Goal: Task Accomplishment & Management: Complete application form

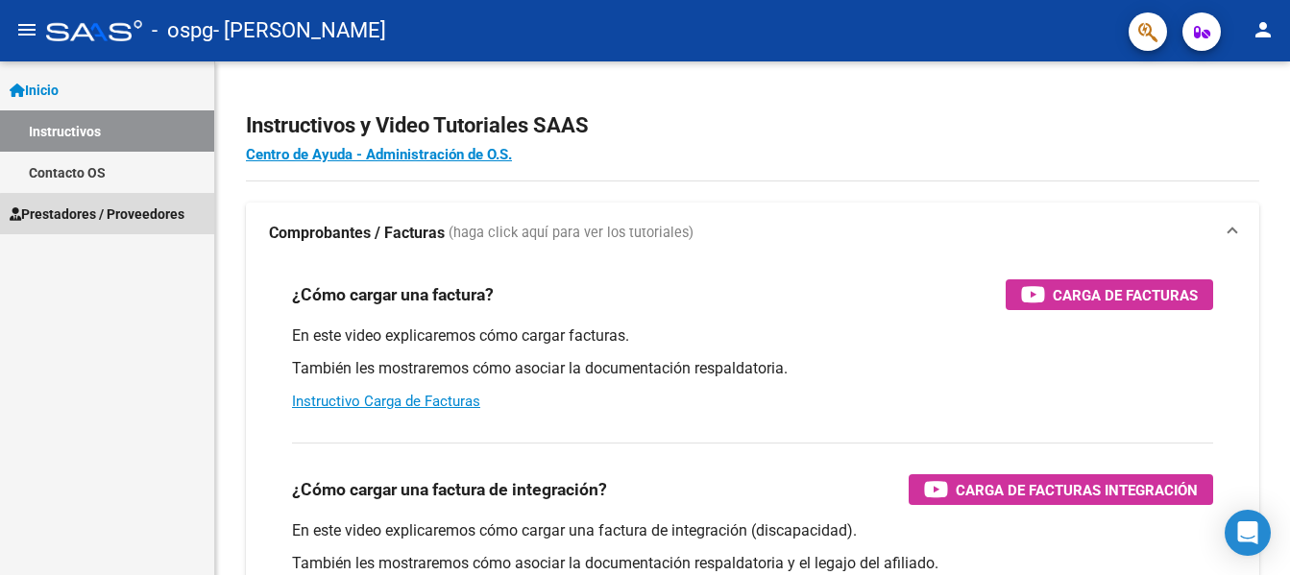
click at [137, 216] on span "Prestadores / Proveedores" at bounding box center [97, 214] width 175 height 21
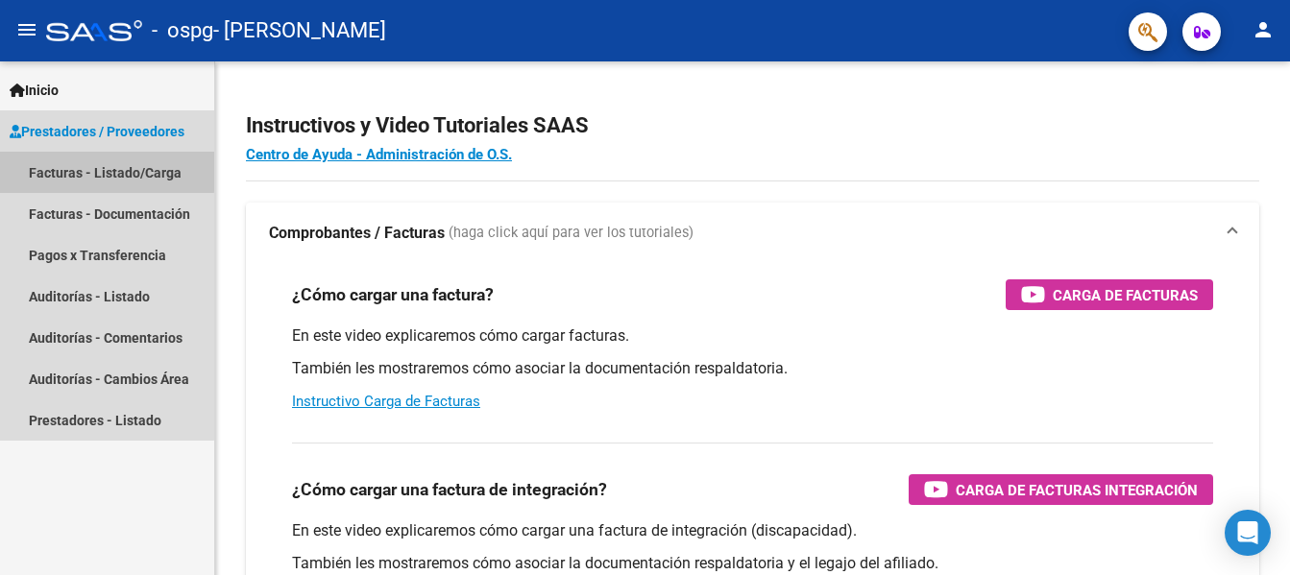
click at [68, 169] on link "Facturas - Listado/Carga" at bounding box center [107, 172] width 214 height 41
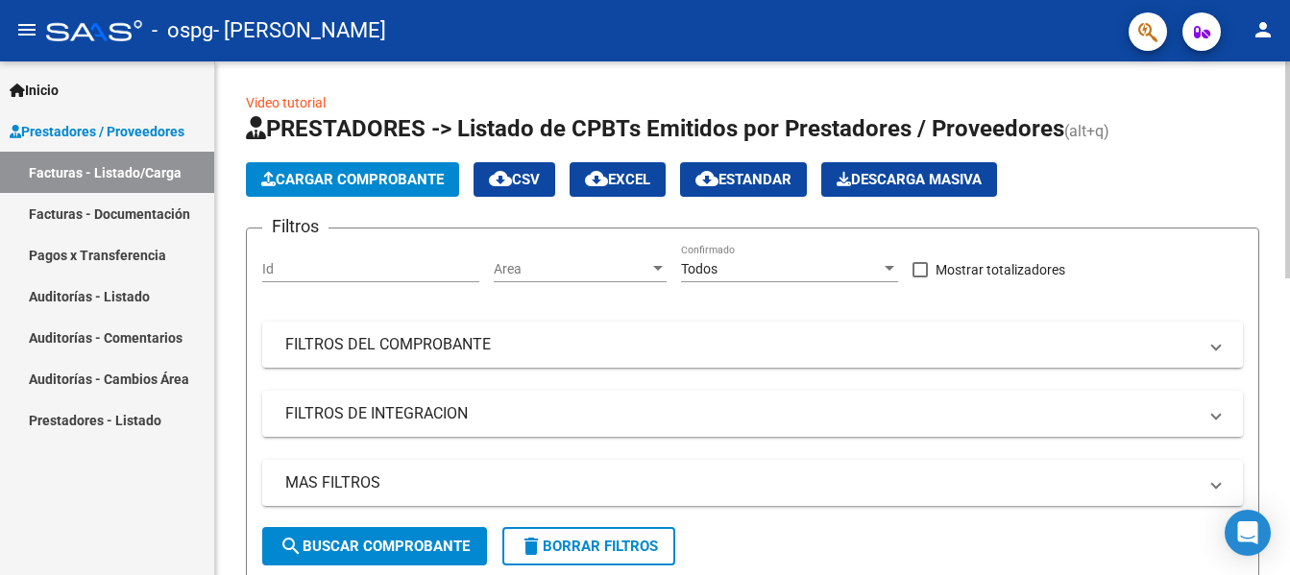
click at [394, 181] on span "Cargar Comprobante" at bounding box center [352, 179] width 182 height 17
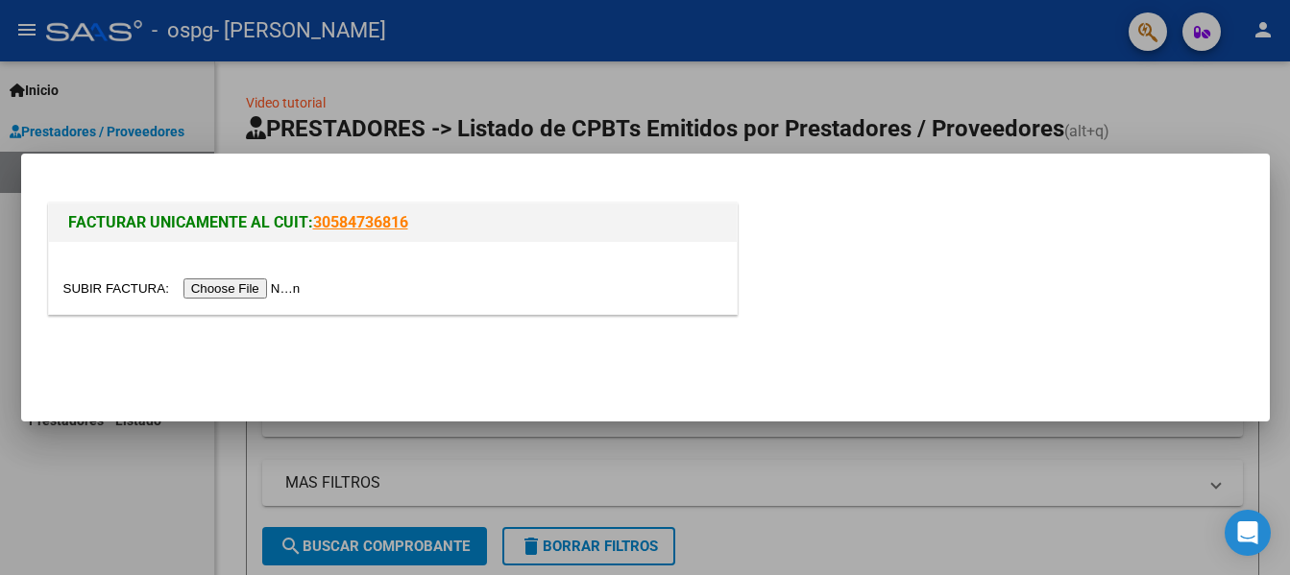
click at [254, 293] on input "file" at bounding box center [184, 288] width 243 height 20
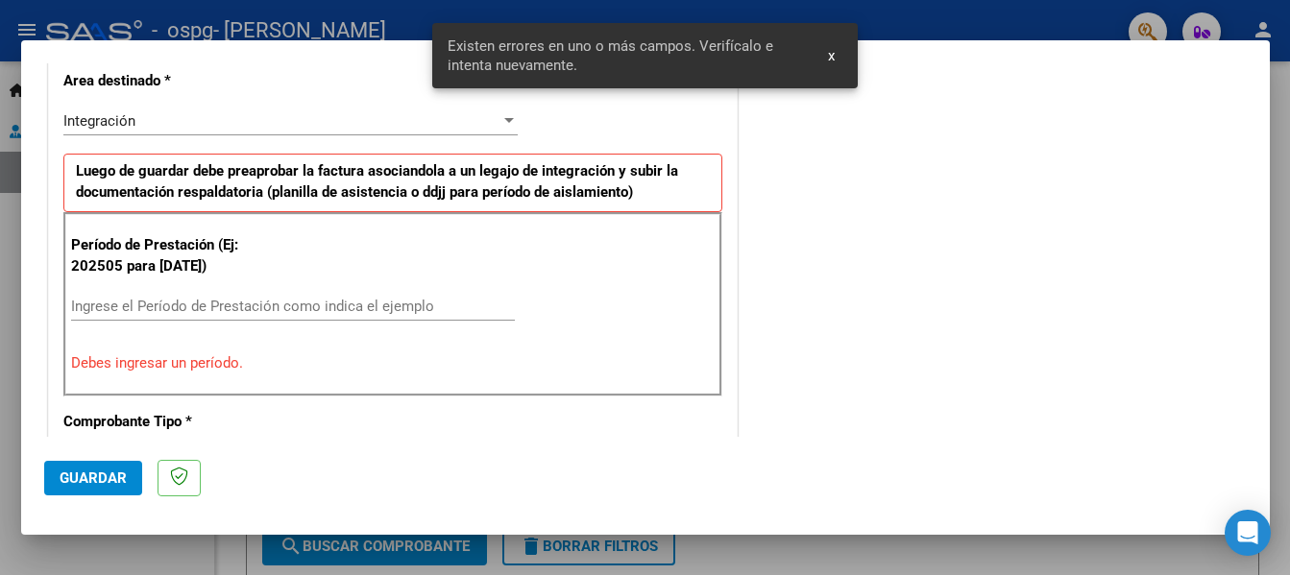
scroll to position [481, 0]
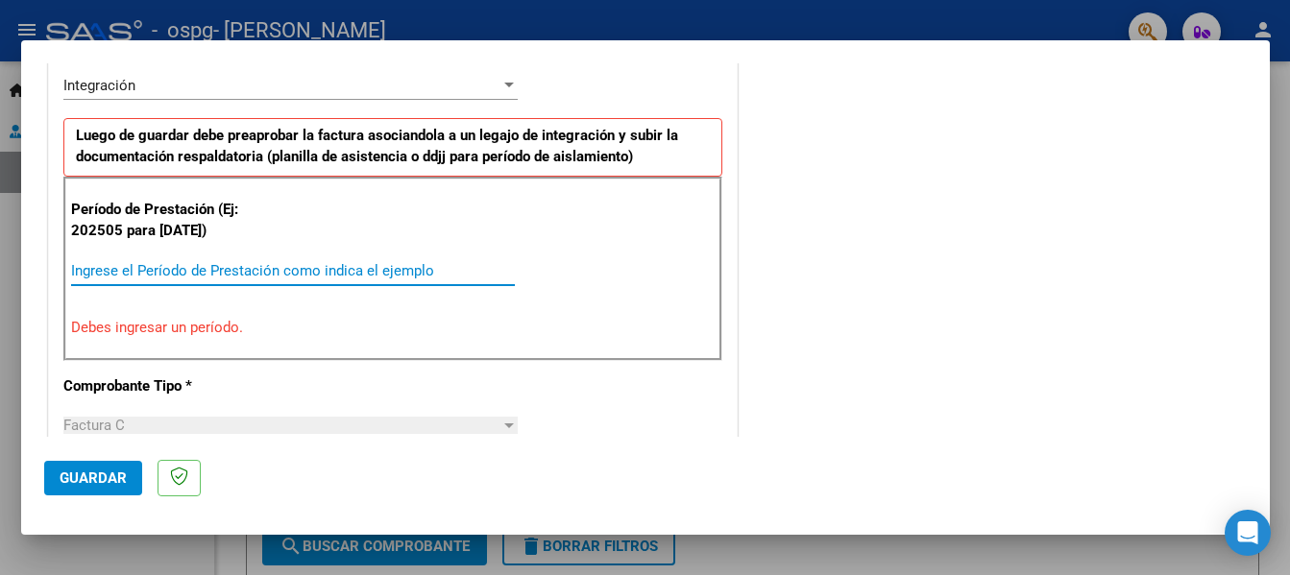
click at [150, 269] on input "Ingrese el Período de Prestación como indica el ejemplo" at bounding box center [293, 270] width 444 height 17
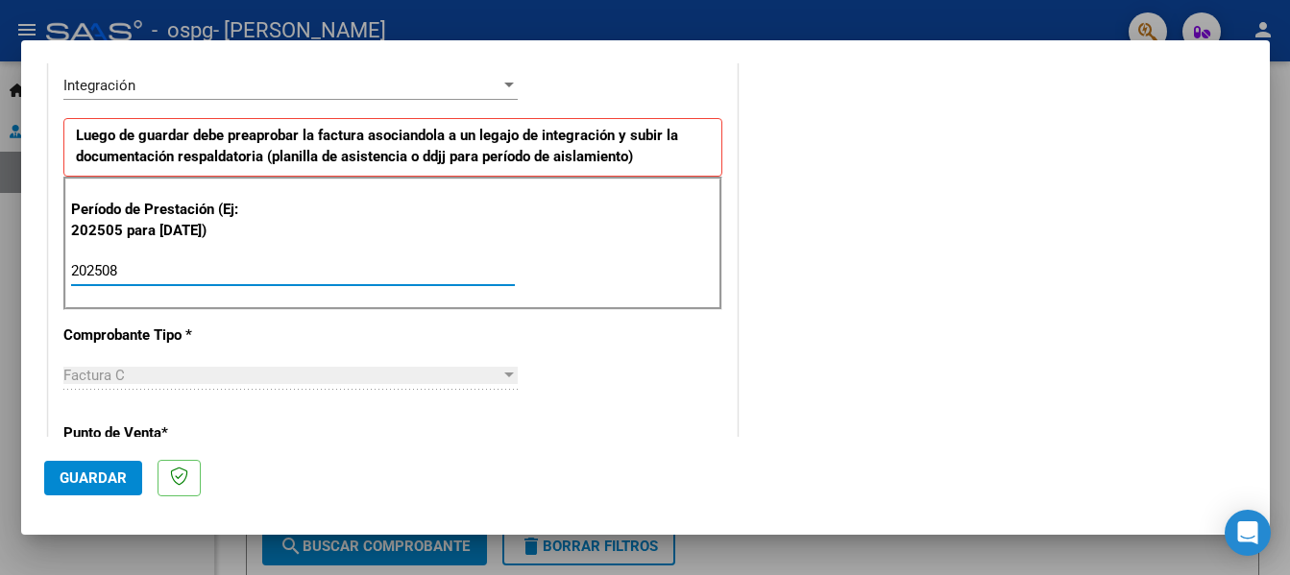
type input "202508"
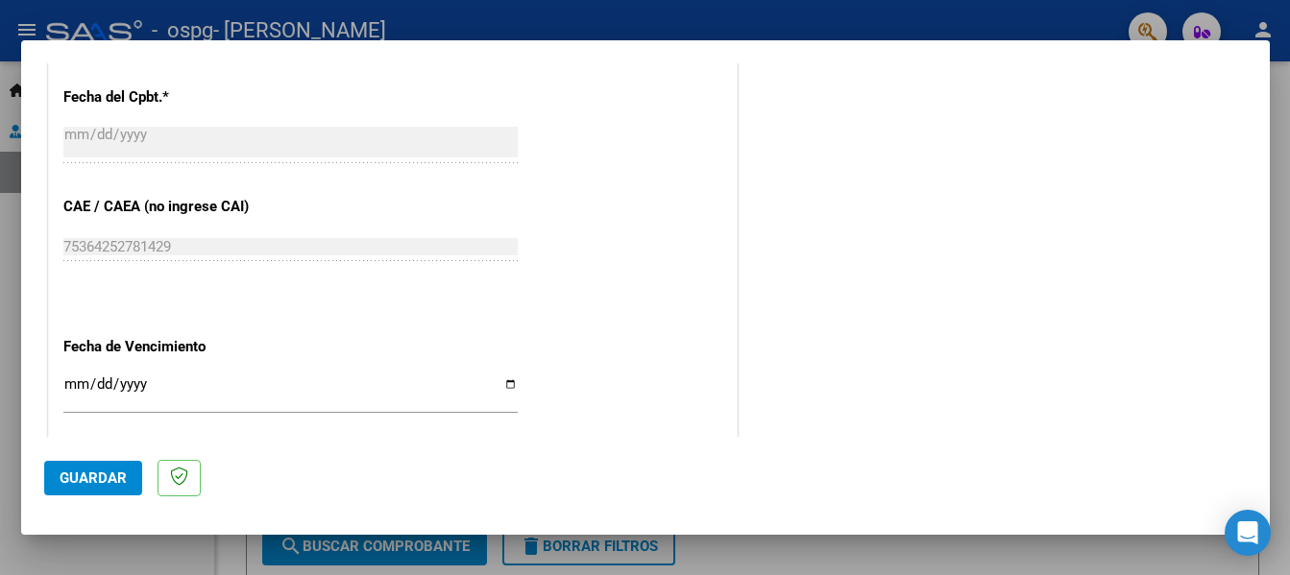
scroll to position [1146, 0]
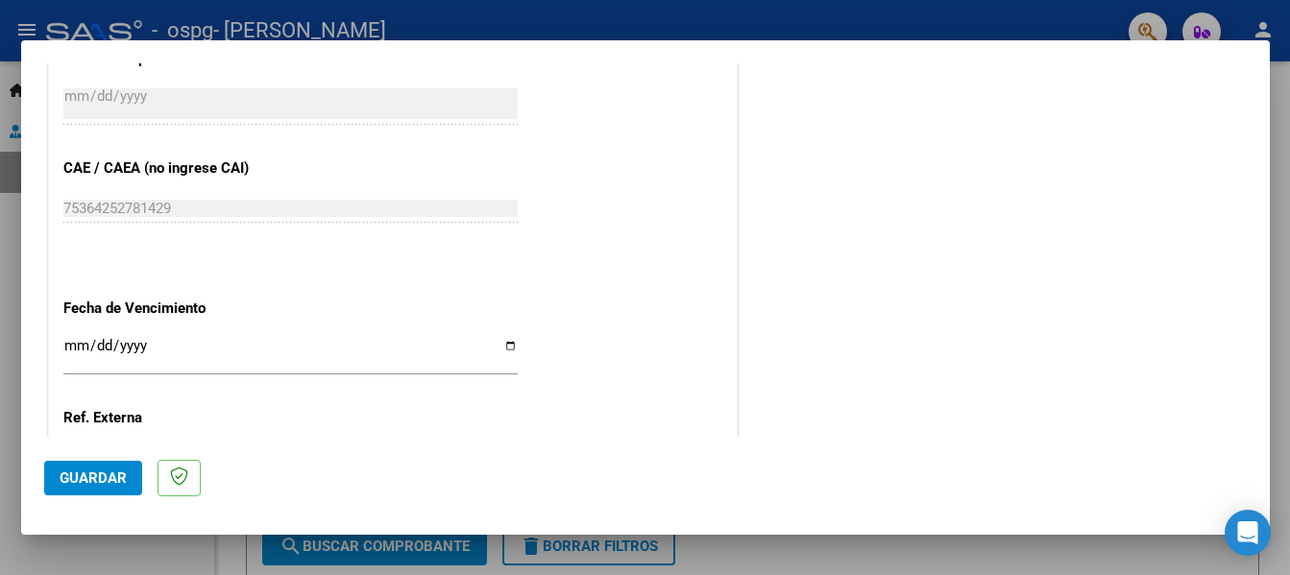
click at [505, 347] on input "Ingresar la fecha" at bounding box center [290, 353] width 454 height 31
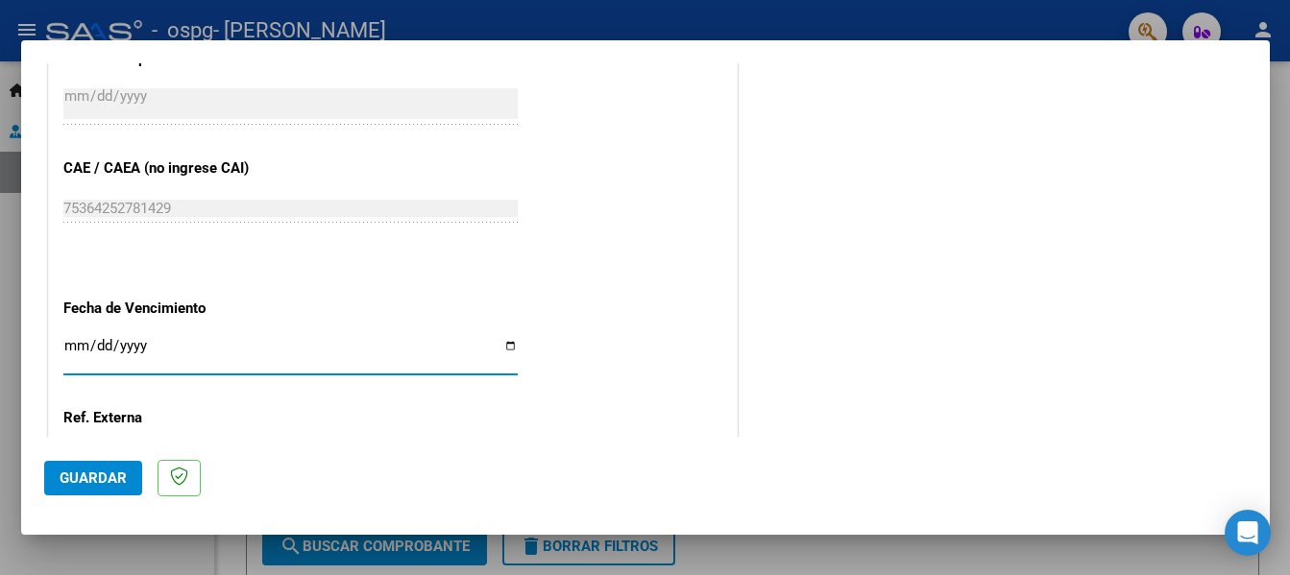
type input "[DATE]"
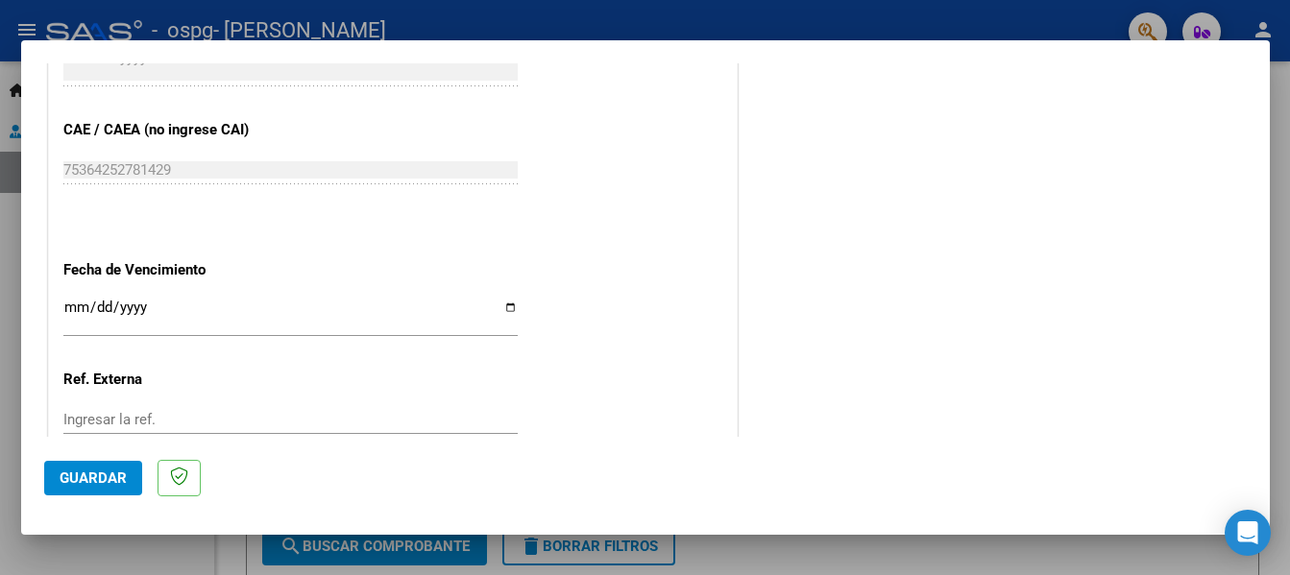
scroll to position [1316, 0]
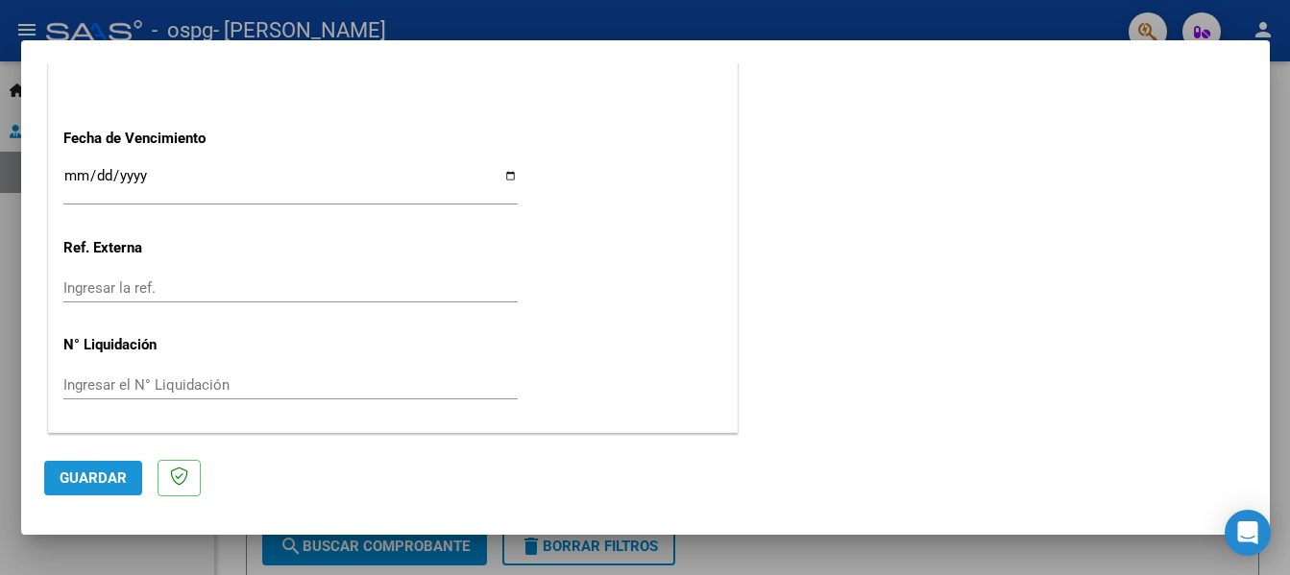
click at [93, 482] on span "Guardar" at bounding box center [93, 478] width 67 height 17
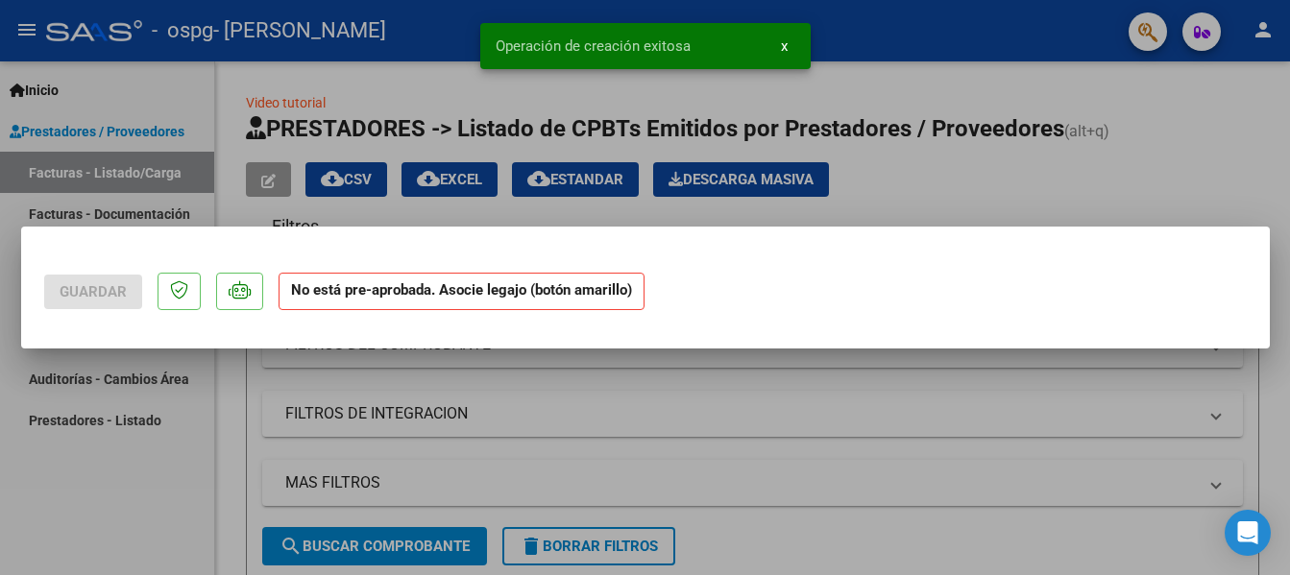
scroll to position [0, 0]
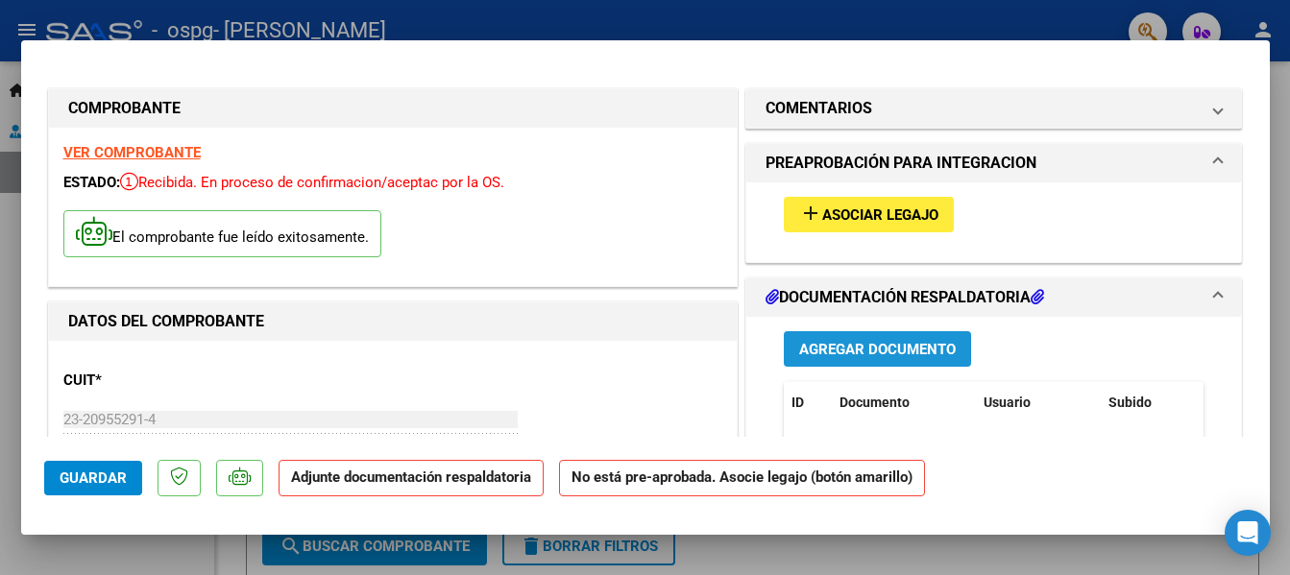
click at [885, 346] on span "Agregar Documento" at bounding box center [877, 349] width 157 height 17
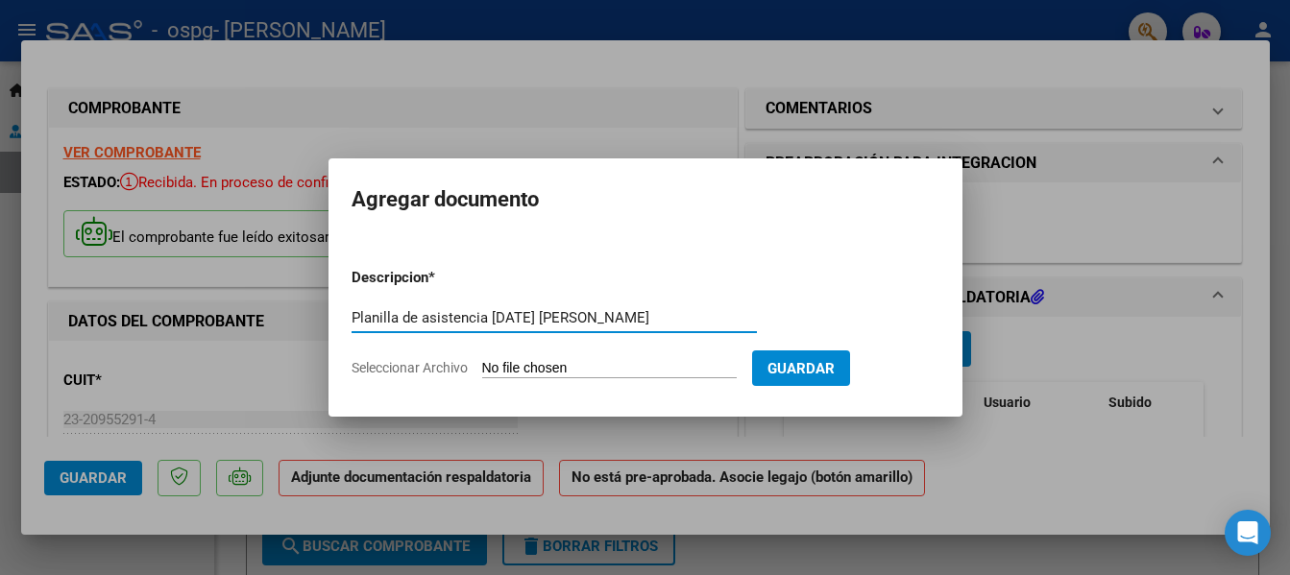
type input "Planilla de asistencia Agosto de 2025 Feliciotti Giuliano"
click at [850, 372] on button "Guardar" at bounding box center [801, 368] width 98 height 36
click at [834, 374] on span "Guardar" at bounding box center [800, 368] width 67 height 17
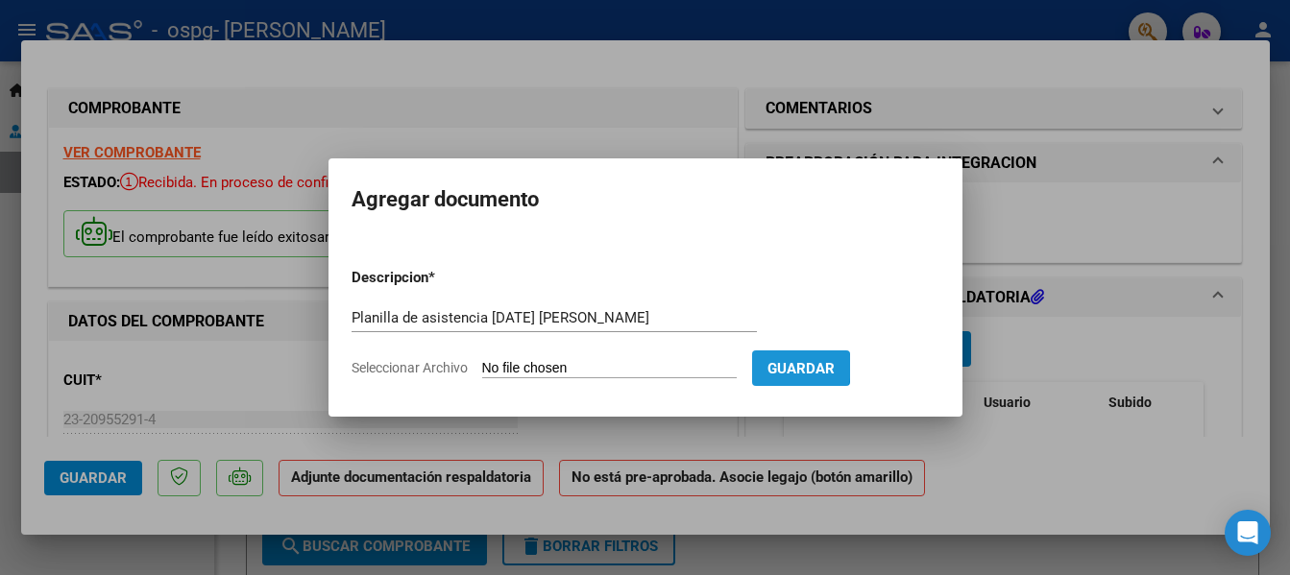
click at [825, 367] on span "Guardar" at bounding box center [800, 368] width 67 height 17
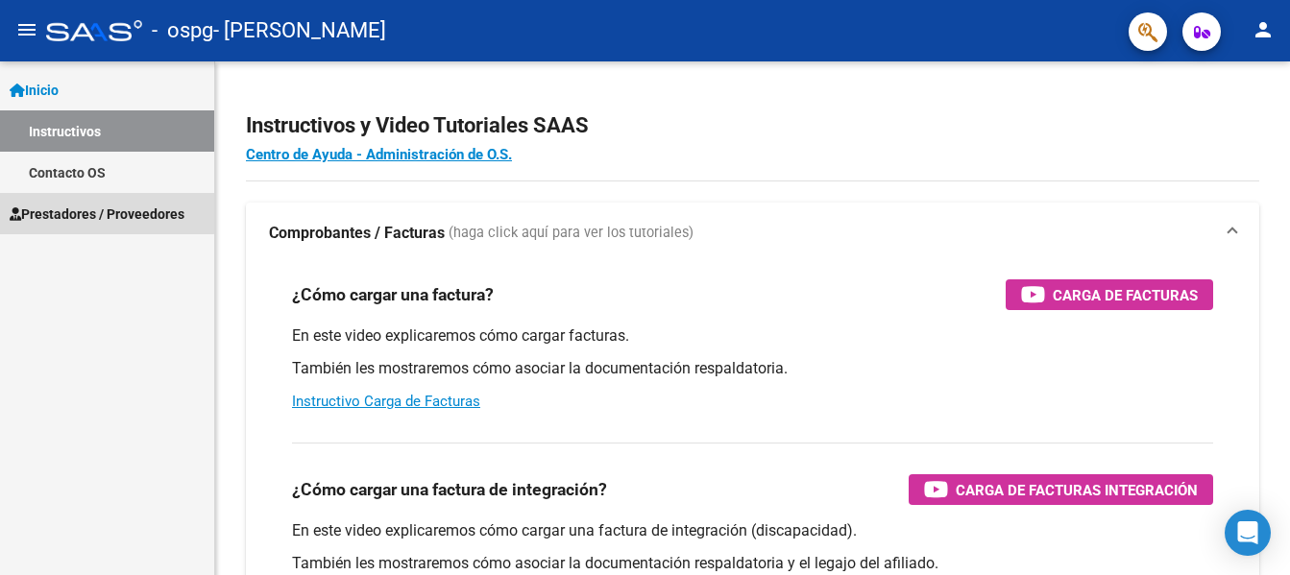
click at [89, 212] on span "Prestadores / Proveedores" at bounding box center [97, 214] width 175 height 21
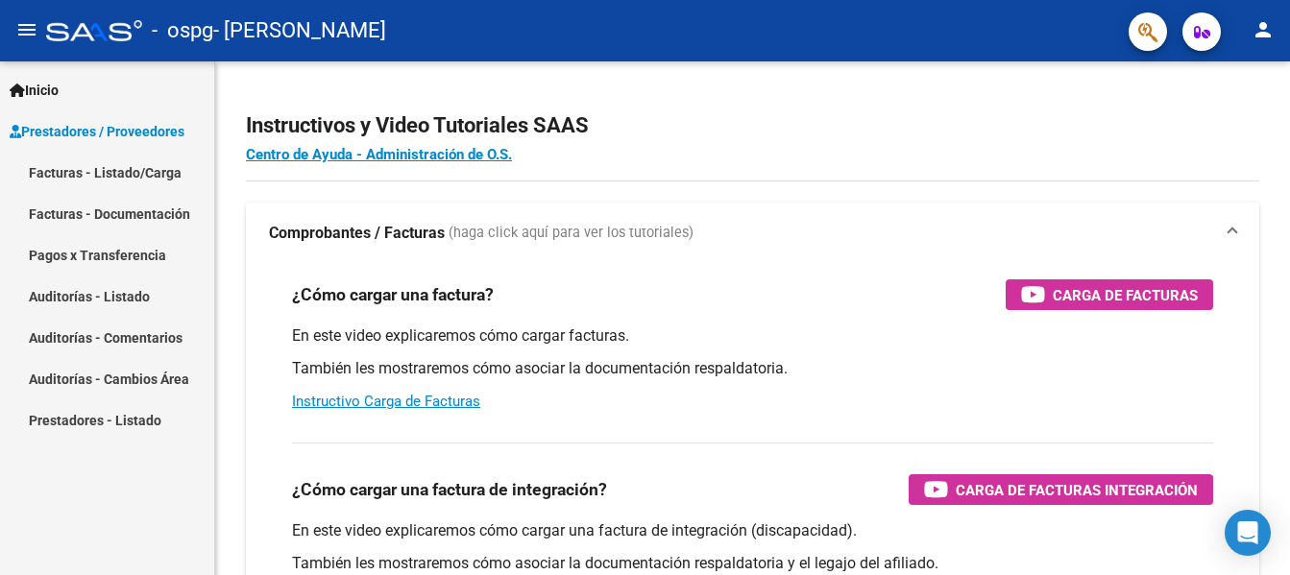
click at [123, 165] on link "Facturas - Listado/Carga" at bounding box center [107, 172] width 214 height 41
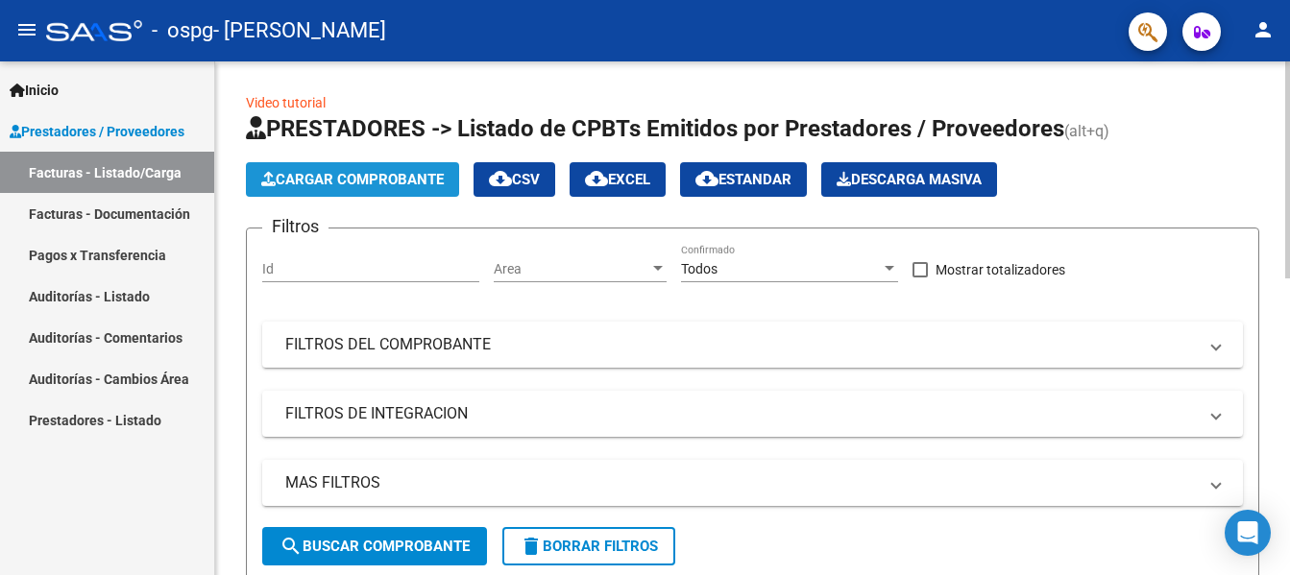
click at [409, 178] on span "Cargar Comprobante" at bounding box center [352, 179] width 182 height 17
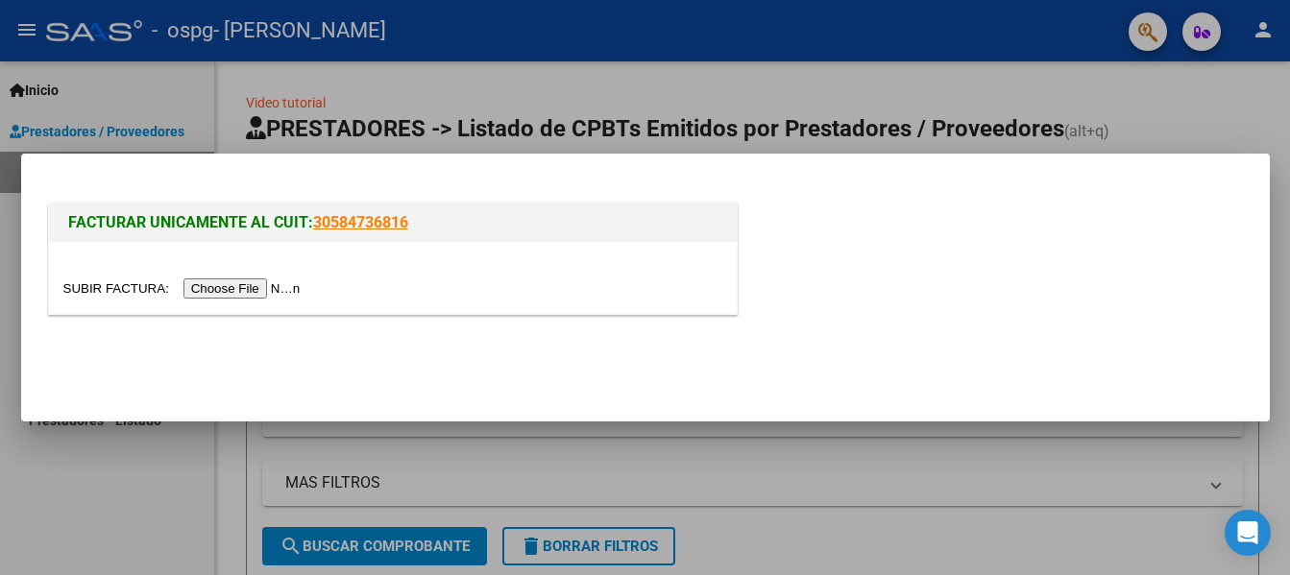
click at [289, 286] on input "file" at bounding box center [184, 288] width 243 height 20
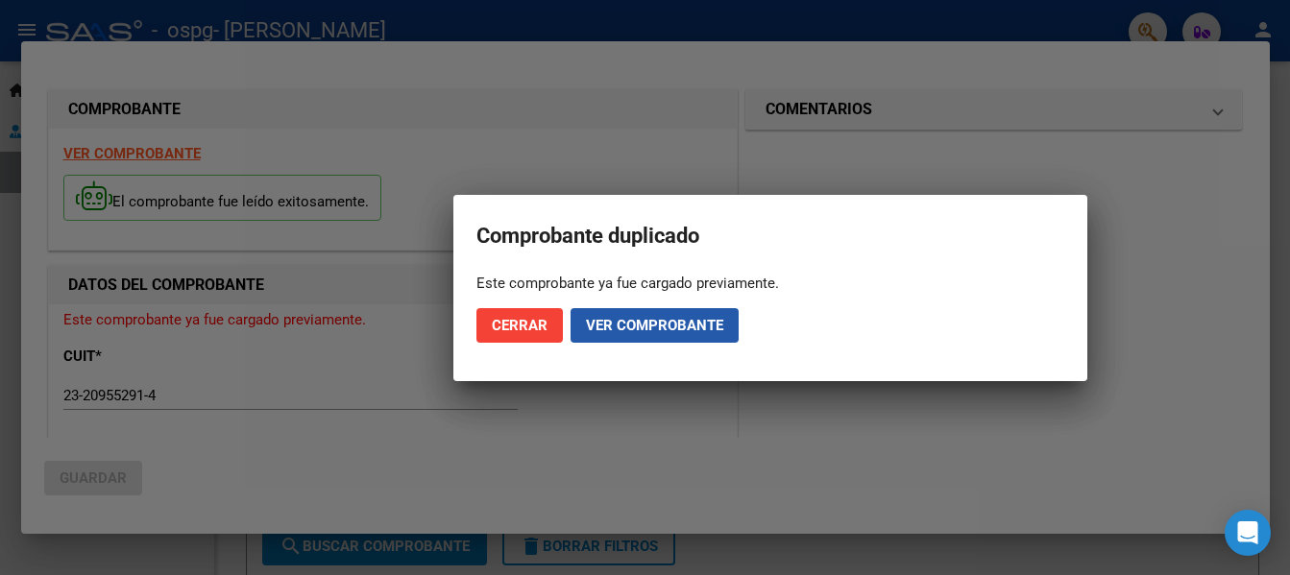
drag, startPoint x: 703, startPoint y: 337, endPoint x: 701, endPoint y: 327, distance: 9.8
click at [701, 327] on button "Ver comprobante" at bounding box center [654, 325] width 168 height 35
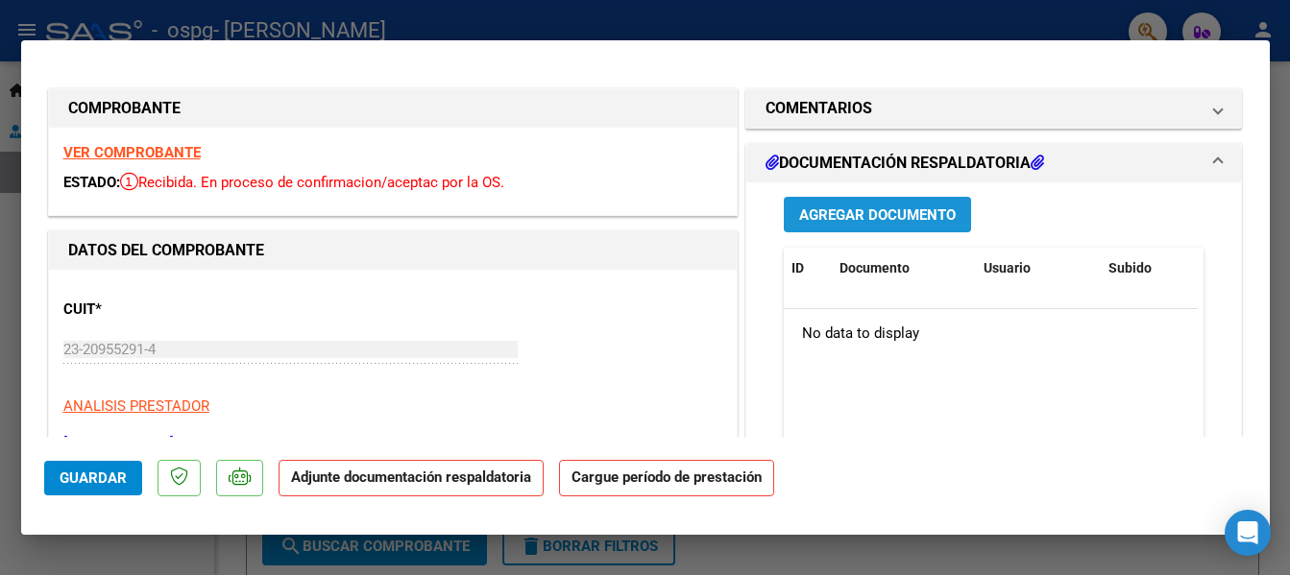
click at [841, 213] on span "Agregar Documento" at bounding box center [877, 214] width 157 height 17
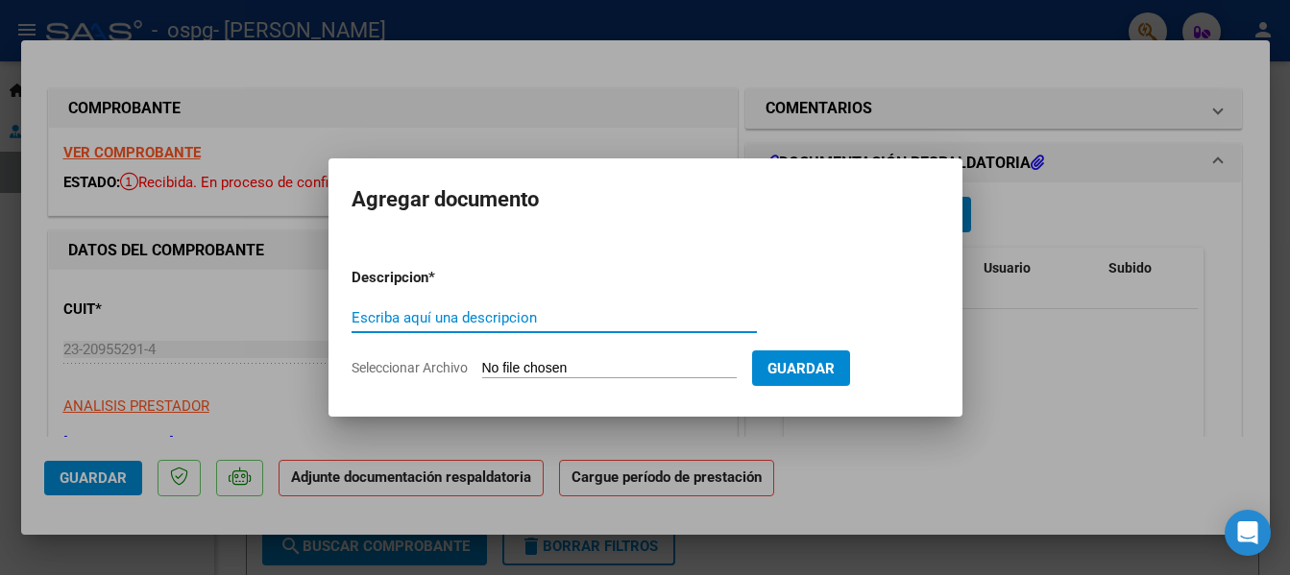
click at [642, 318] on input "Escriba aquí una descripcion" at bounding box center [553, 317] width 405 height 17
click at [397, 320] on input "Escriba aquí una descripcion" at bounding box center [553, 317] width 405 height 17
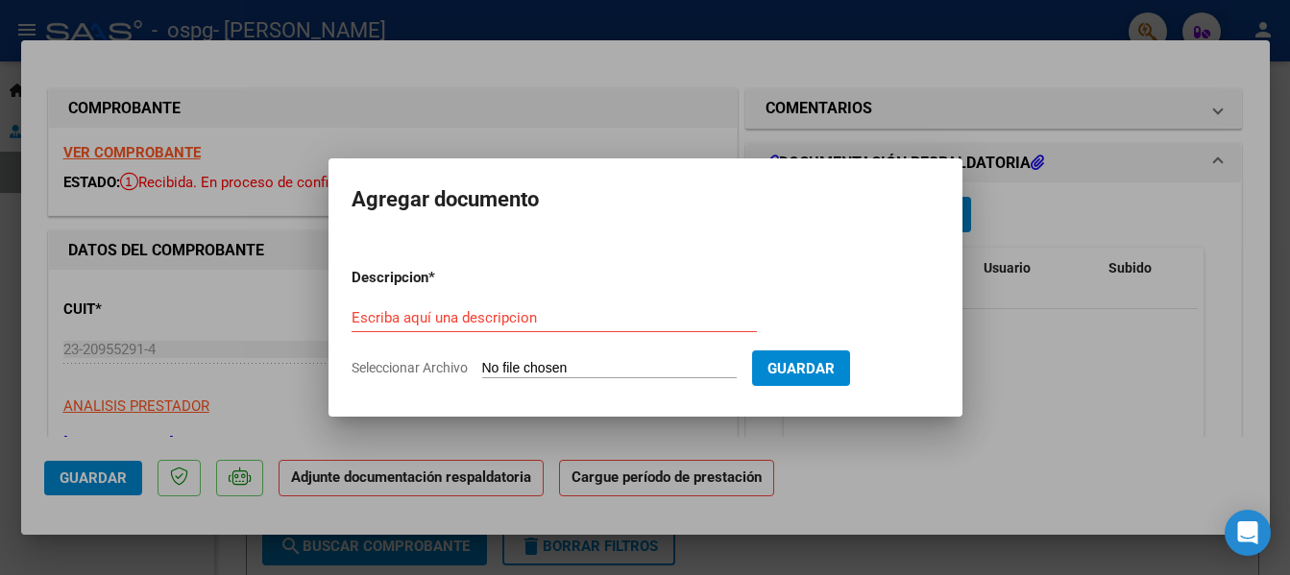
click at [488, 365] on input "Seleccionar Archivo" at bounding box center [609, 369] width 254 height 18
type input "C:\fakepath\Planilla de asistencia [DATE] [PERSON_NAME].pdf"
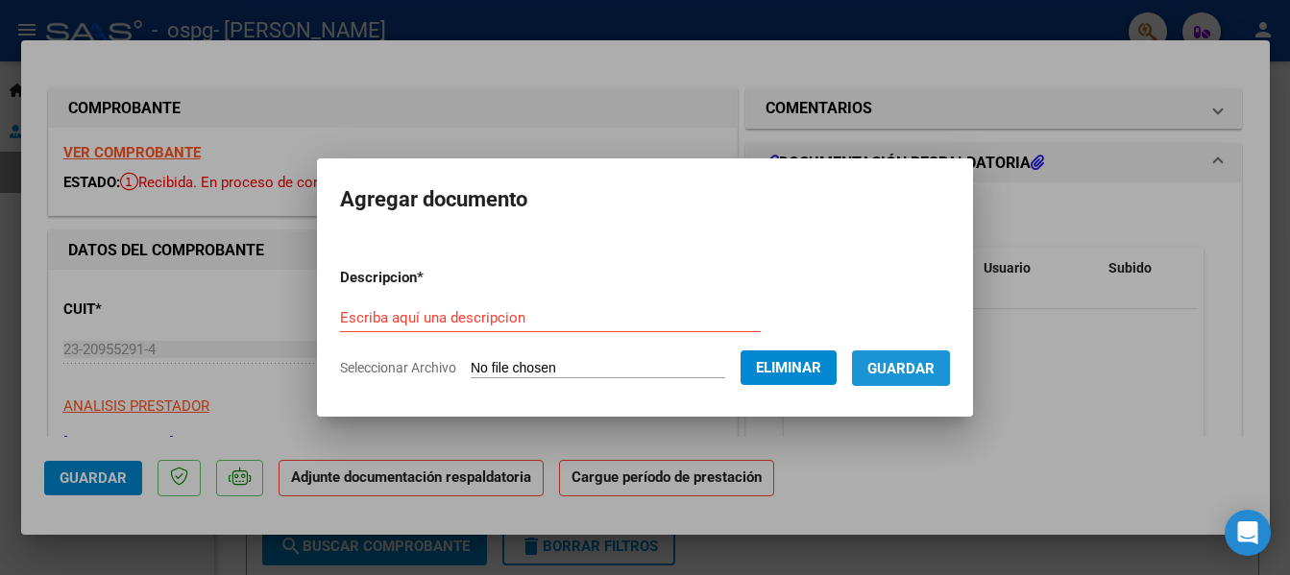
click at [919, 374] on span "Guardar" at bounding box center [900, 368] width 67 height 17
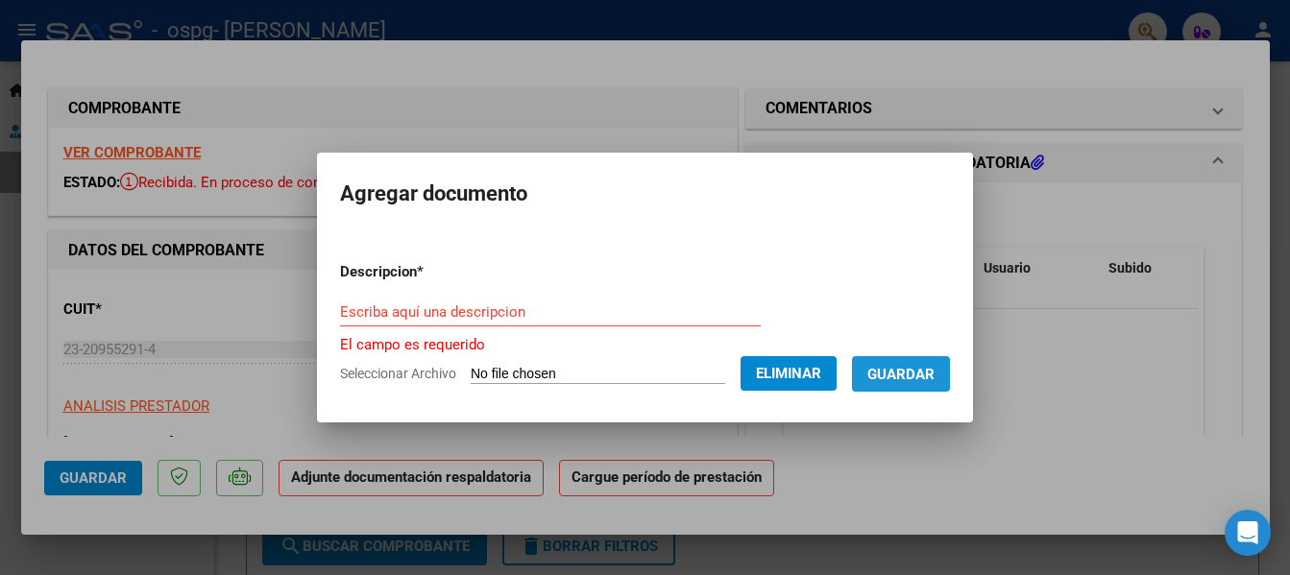
click at [919, 374] on span "Guardar" at bounding box center [900, 374] width 67 height 17
click at [354, 314] on input "Escriba aquí una descripcion" at bounding box center [550, 311] width 421 height 17
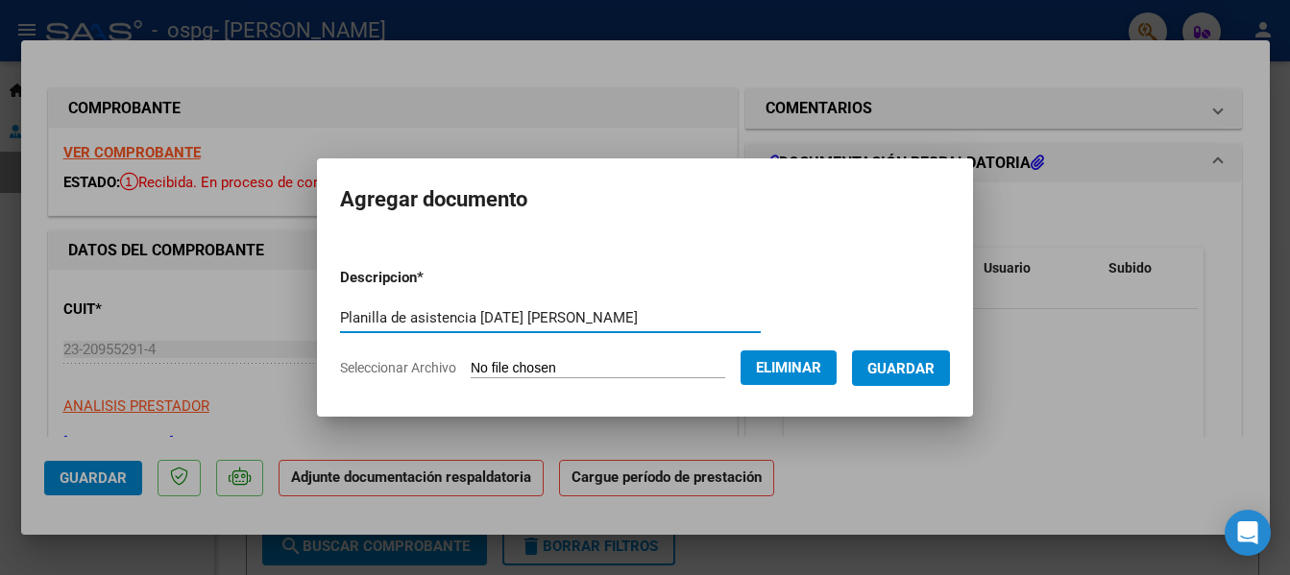
type input "Planilla de asistencia [DATE] [PERSON_NAME]"
click at [925, 370] on span "Guardar" at bounding box center [900, 368] width 67 height 17
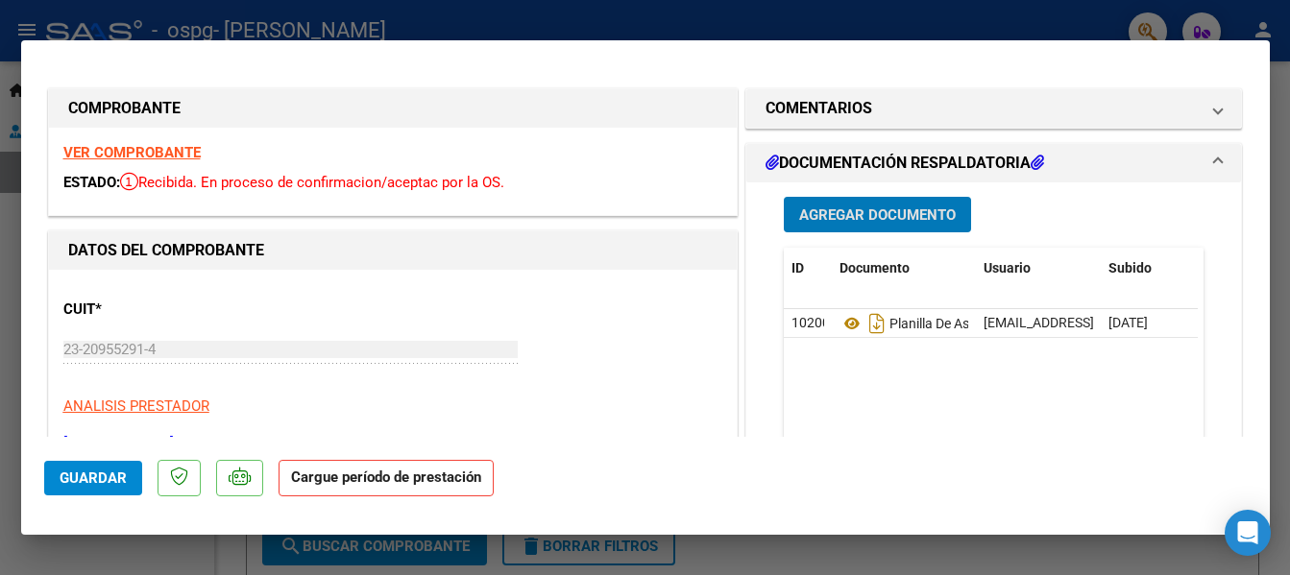
click at [873, 212] on span "Agregar Documento" at bounding box center [877, 214] width 157 height 17
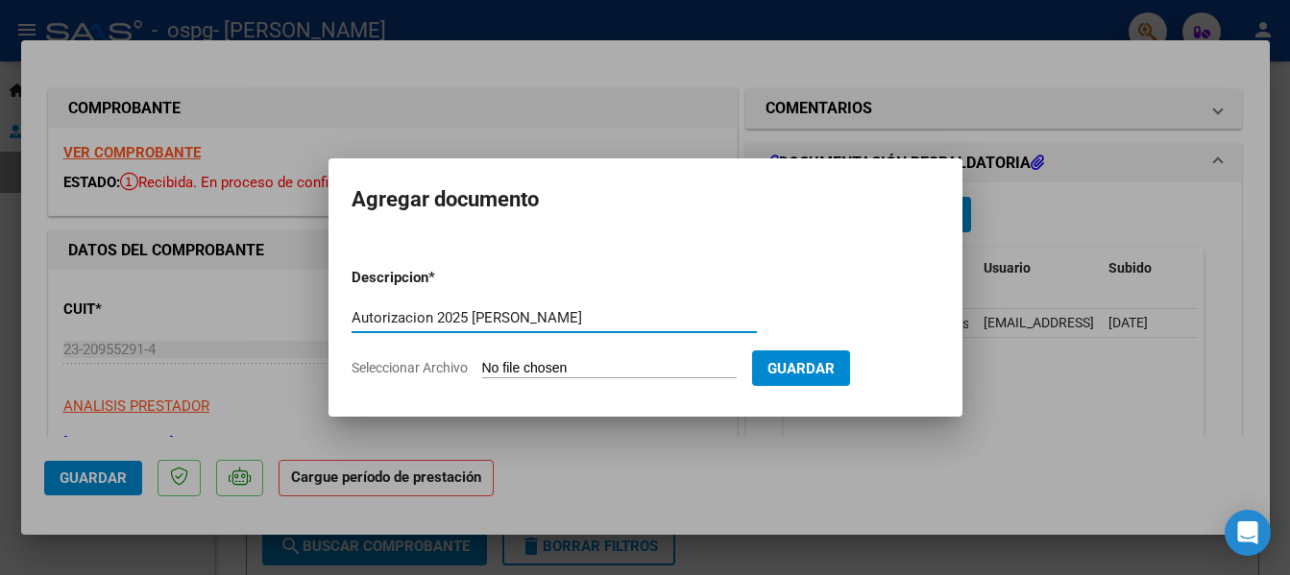
type input "Autorizacion 2025 [PERSON_NAME]"
click at [553, 370] on input "Seleccionar Archivo" at bounding box center [609, 369] width 254 height 18
type input "C:\fakepath\Autorizacion 2025 [PERSON_NAME].pdf"
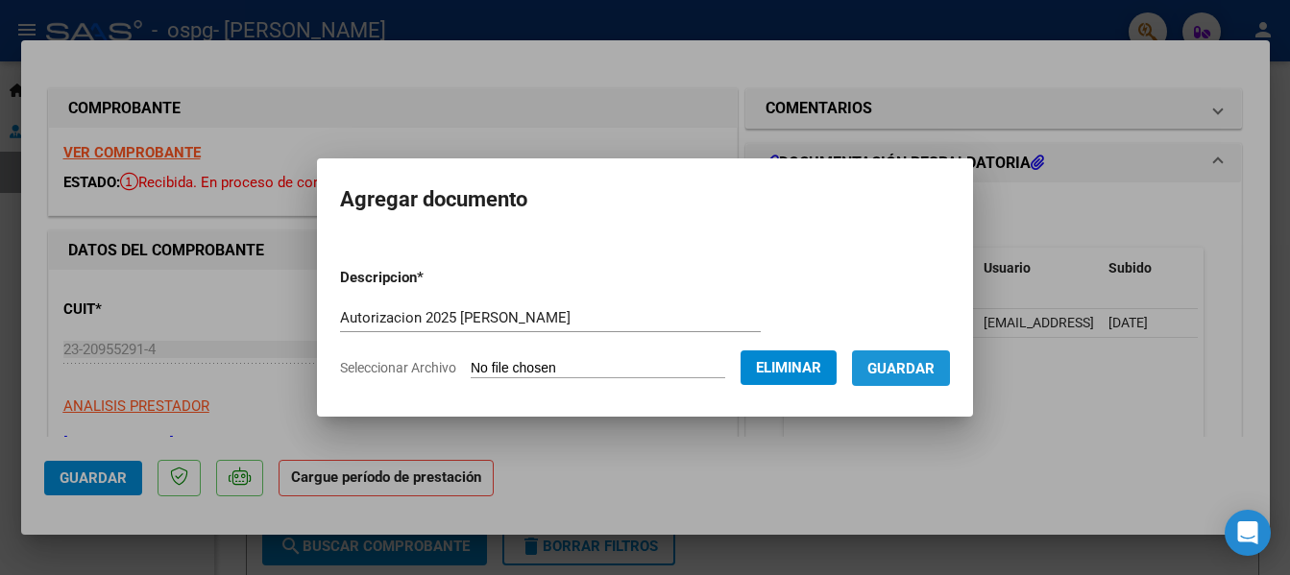
click at [929, 364] on span "Guardar" at bounding box center [900, 368] width 67 height 17
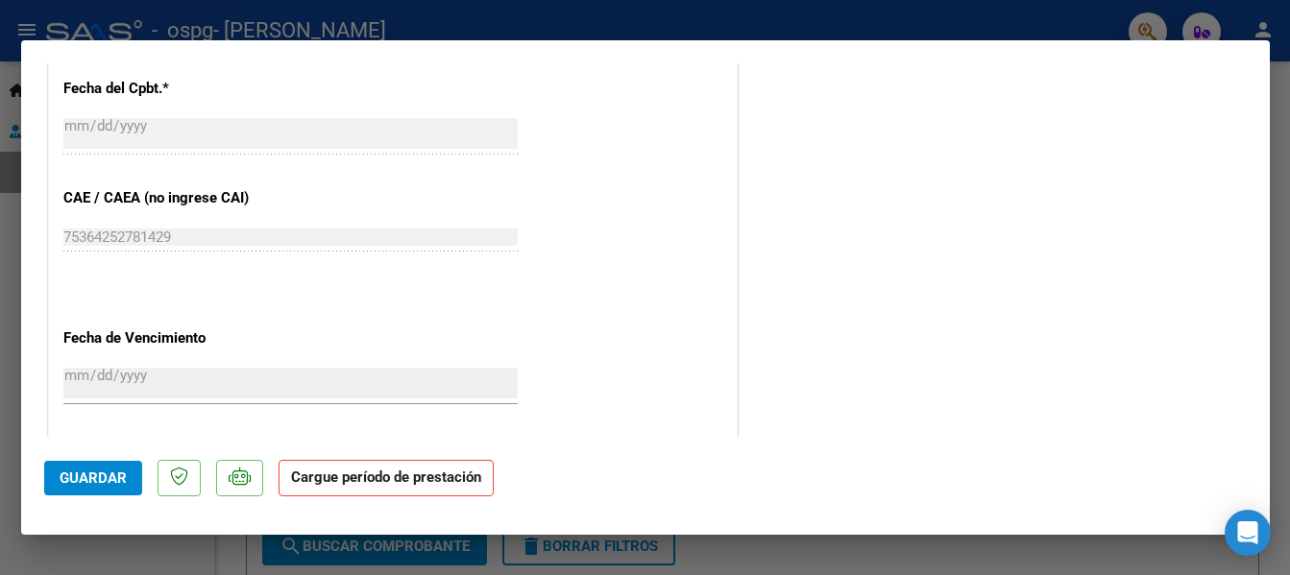
scroll to position [1274, 0]
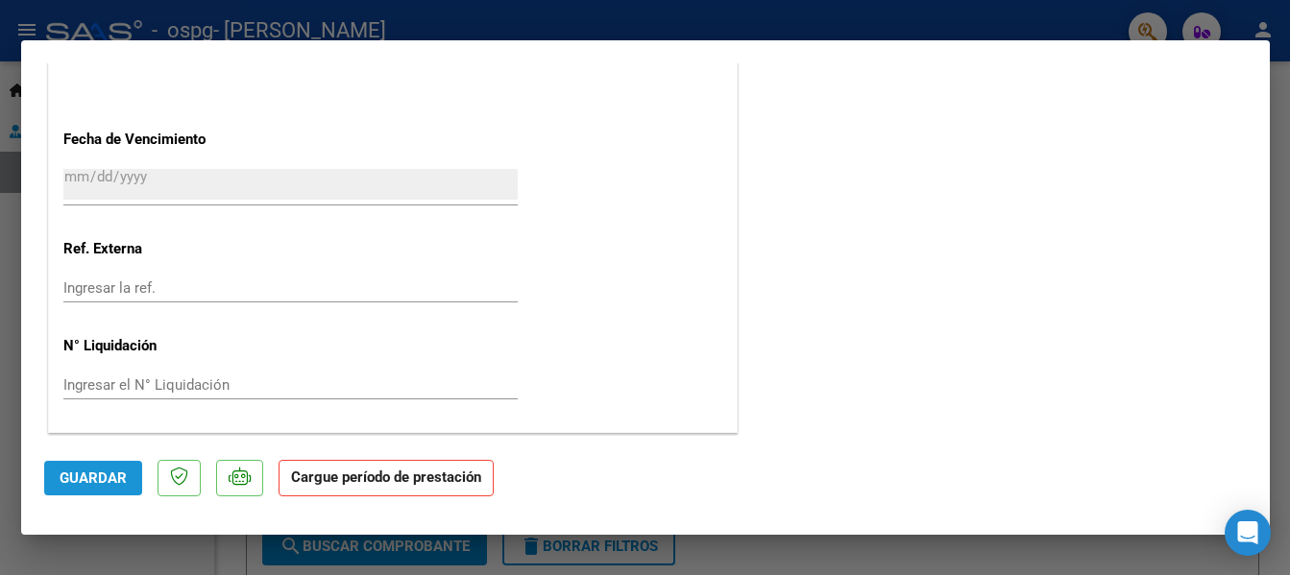
click at [104, 483] on span "Guardar" at bounding box center [93, 478] width 67 height 17
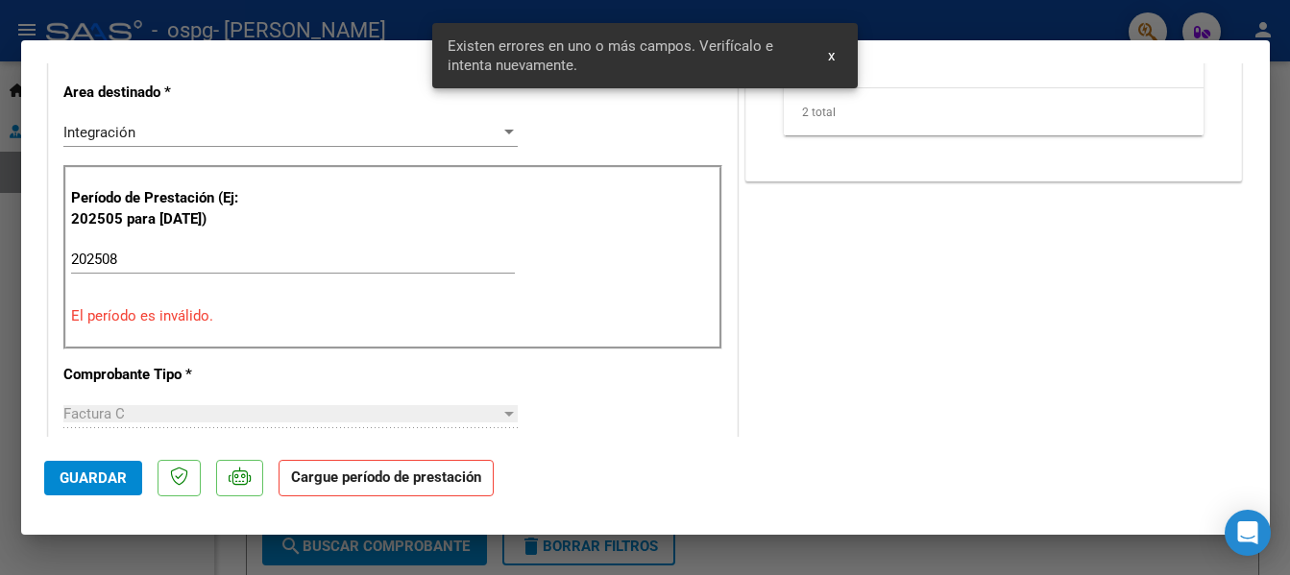
scroll to position [390, 0]
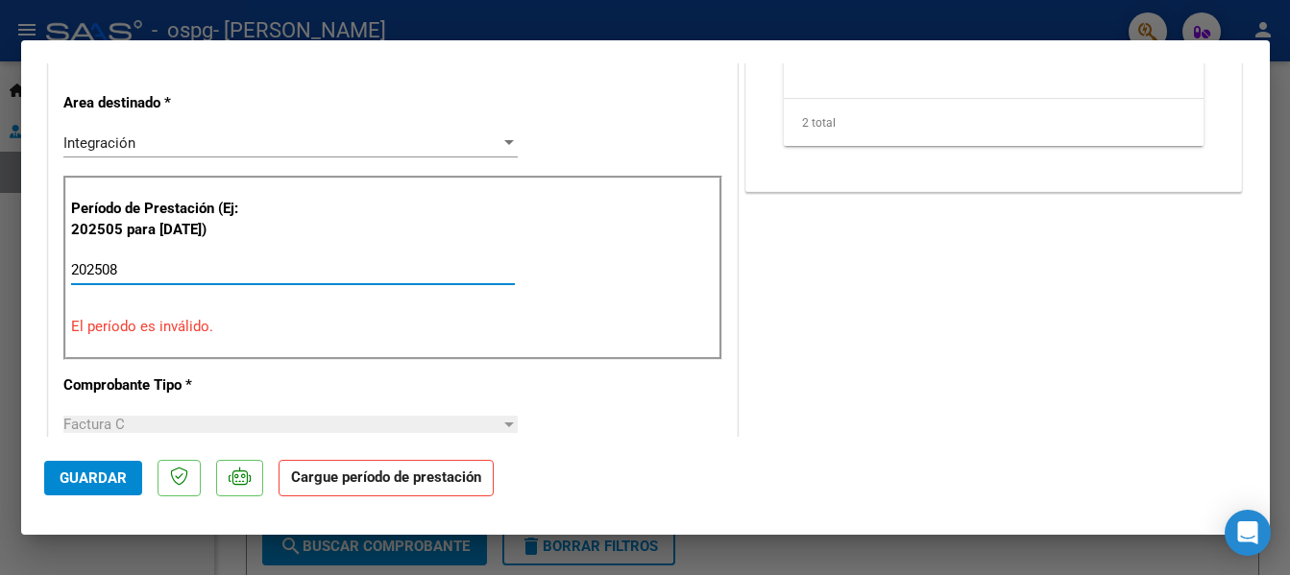
click at [123, 266] on input "202508" at bounding box center [293, 269] width 444 height 17
type input "202508"
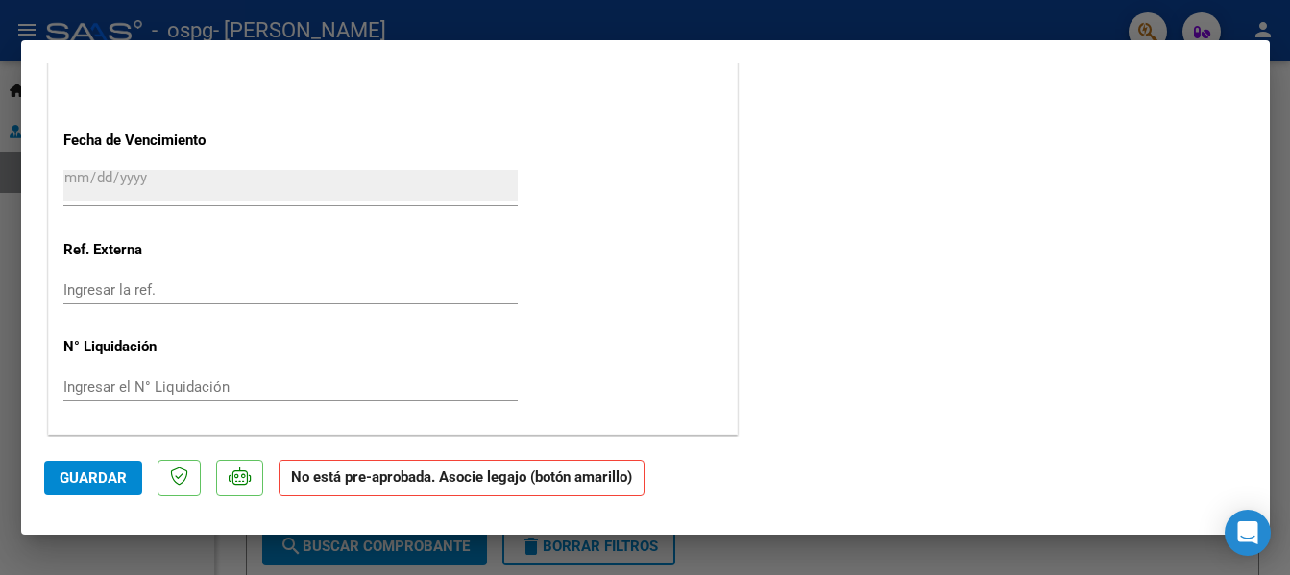
scroll to position [1224, 0]
click at [73, 473] on span "Guardar" at bounding box center [93, 478] width 67 height 17
